Goal: Navigation & Orientation: Understand site structure

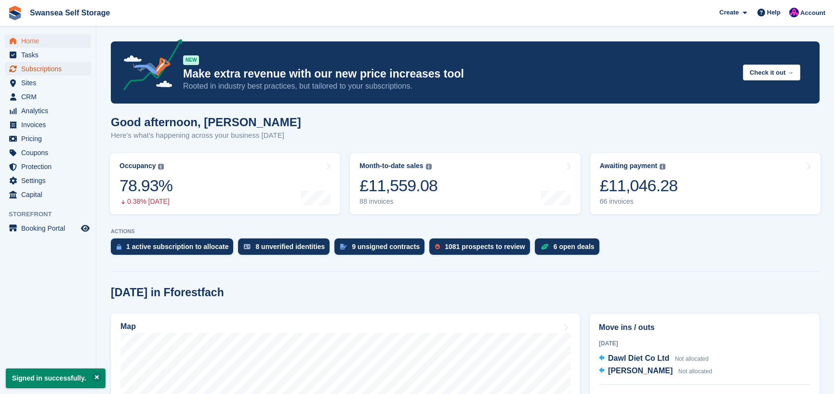
click at [39, 74] on span "Subscriptions" at bounding box center [50, 68] width 58 height 13
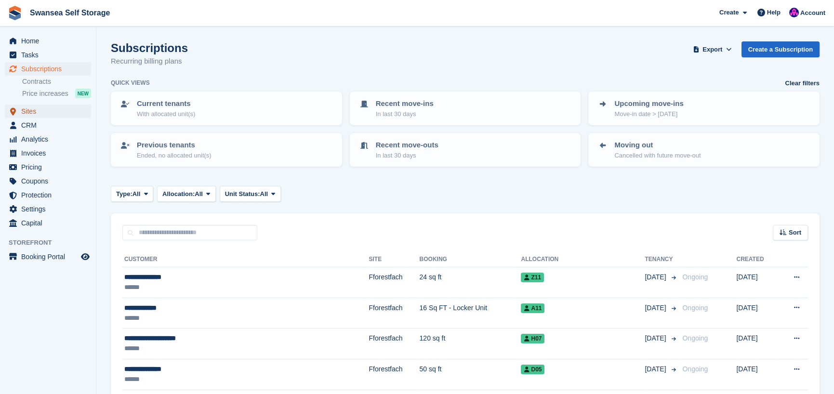
click at [40, 113] on span "Sites" at bounding box center [50, 111] width 58 height 13
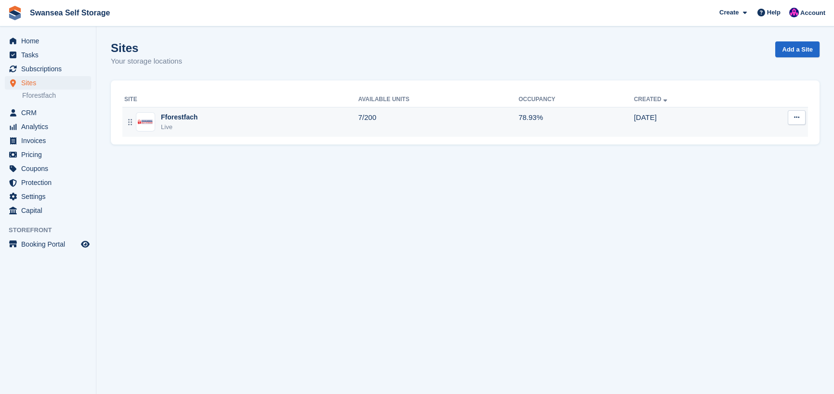
click at [172, 120] on div "Fforestfach" at bounding box center [179, 117] width 37 height 10
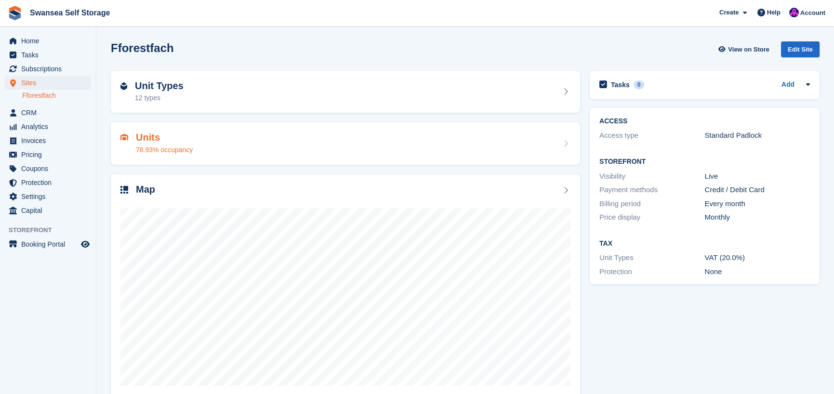
click at [187, 152] on div "78.93% occupancy" at bounding box center [164, 150] width 57 height 10
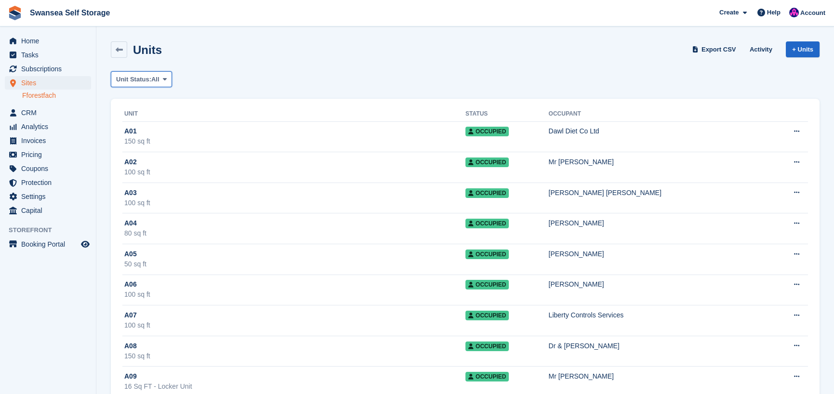
click at [145, 76] on span "Unit Status:" at bounding box center [133, 80] width 35 height 10
click at [154, 120] on link "Available" at bounding box center [157, 119] width 84 height 17
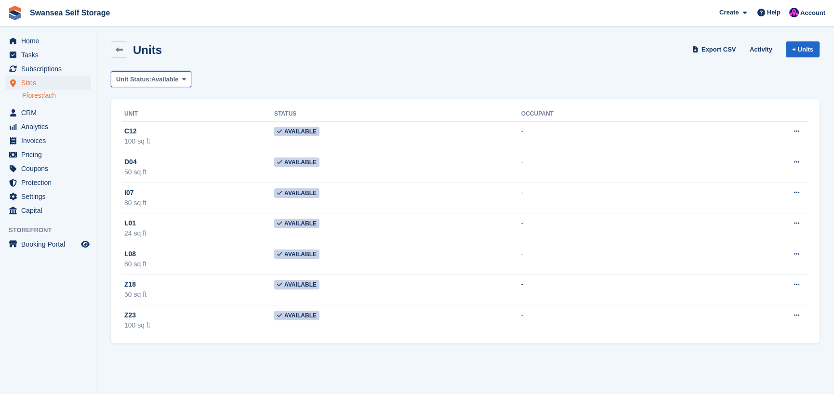
click at [182, 81] on icon at bounding box center [184, 79] width 4 height 6
drag, startPoint x: 323, startPoint y: 71, endPoint x: 310, endPoint y: 75, distance: 13.7
click at [323, 72] on div "Unit Status: Available All Available Reserved Occupied Overlocked Repossessed U…" at bounding box center [465, 79] width 709 height 16
click at [39, 69] on span "Subscriptions" at bounding box center [50, 68] width 58 height 13
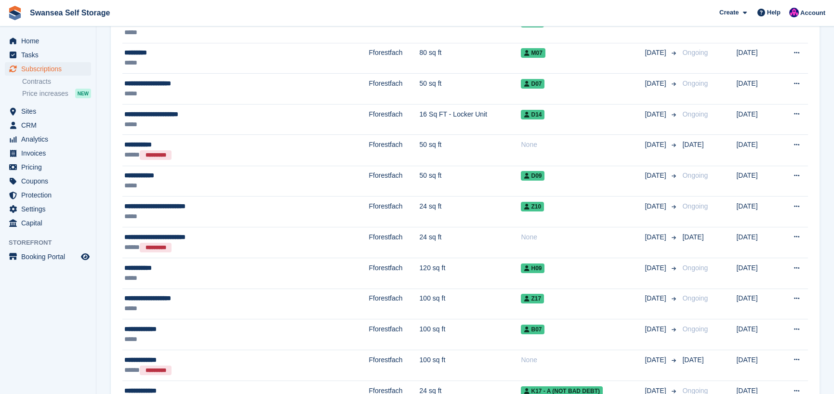
scroll to position [675, 0]
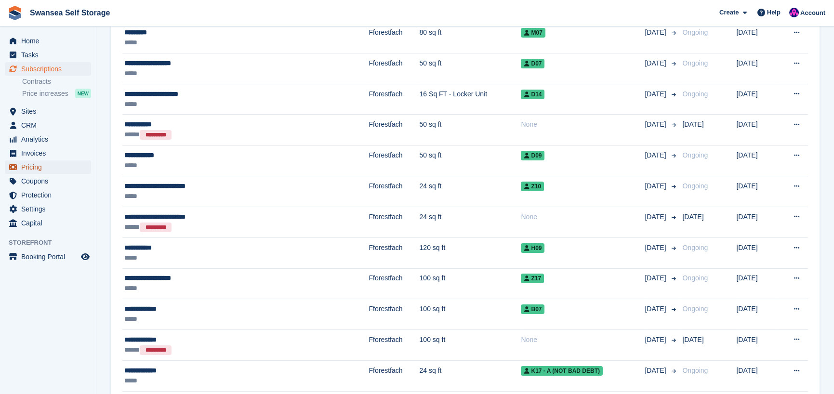
click at [53, 167] on span "Pricing" at bounding box center [50, 167] width 58 height 13
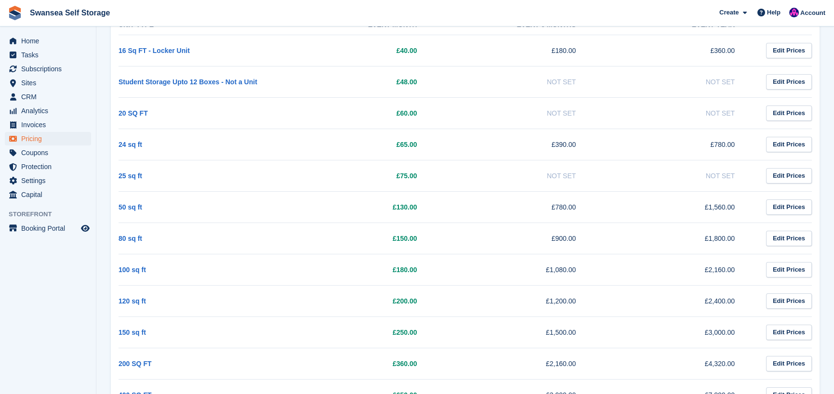
scroll to position [191, 0]
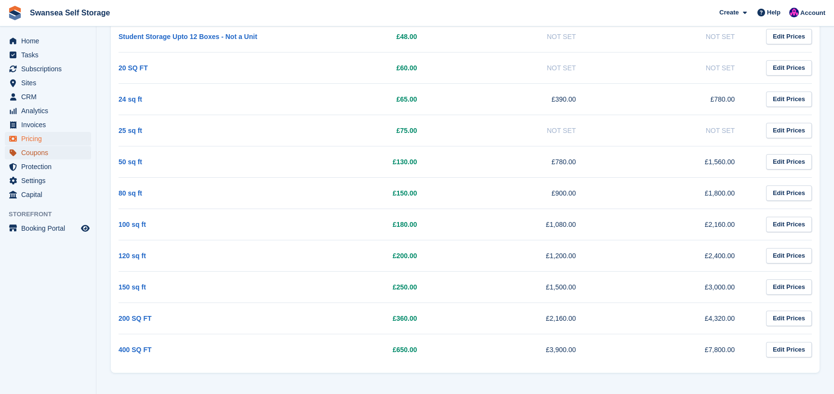
click at [64, 157] on span "Coupons" at bounding box center [50, 152] width 58 height 13
